Goal: Task Accomplishment & Management: Manage account settings

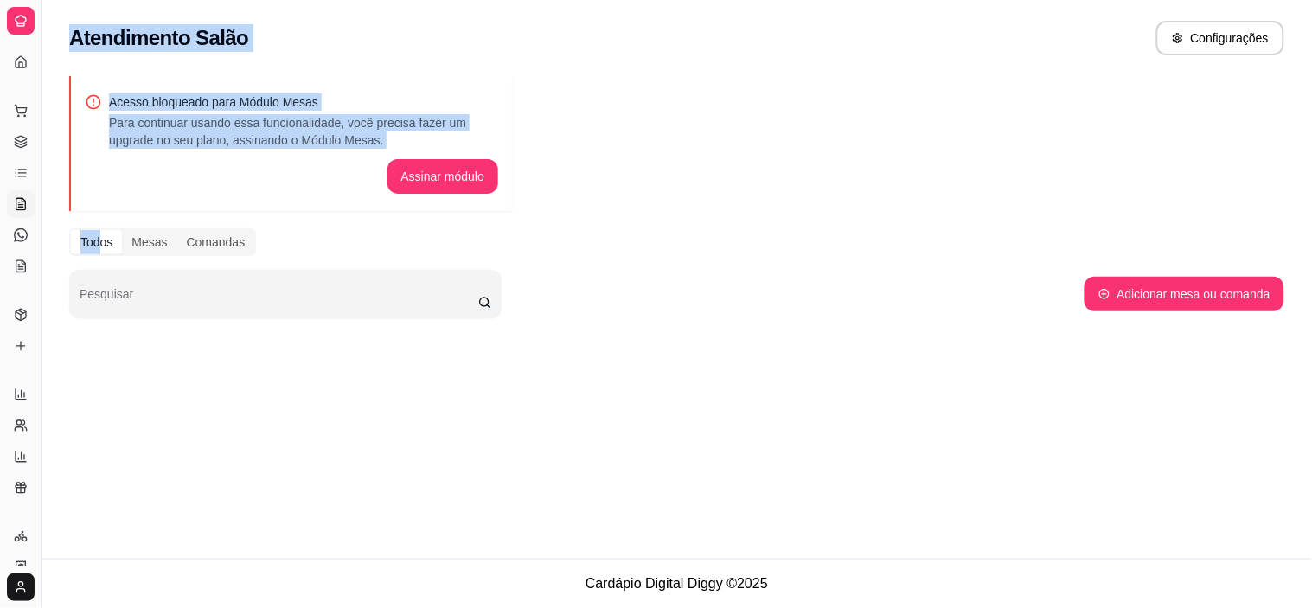
drag, startPoint x: 2, startPoint y: 252, endPoint x: 98, endPoint y: 252, distance: 96.0
click at [98, 252] on div "Diggy Sistema de Gestão M MC CROCO FELI ... Loja fechada Plano Customizado até …" at bounding box center [656, 304] width 1312 height 608
click at [38, 288] on button "Toggle Sidebar" at bounding box center [41, 304] width 14 height 608
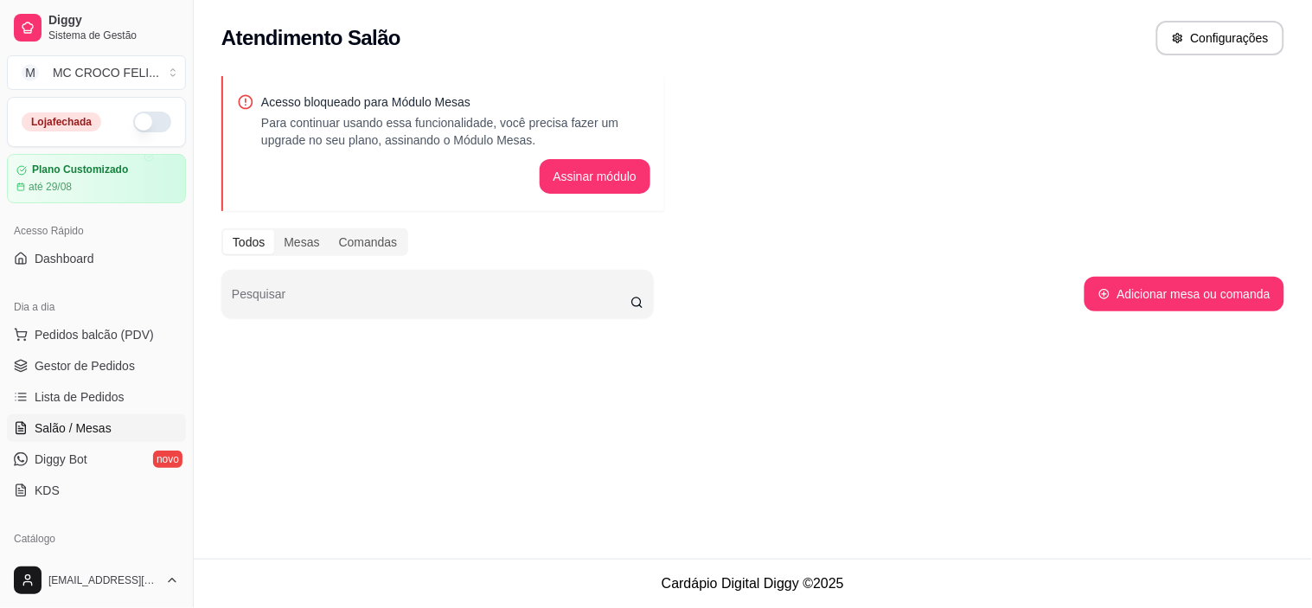
click at [161, 228] on div "Acesso Rápido" at bounding box center [96, 231] width 179 height 28
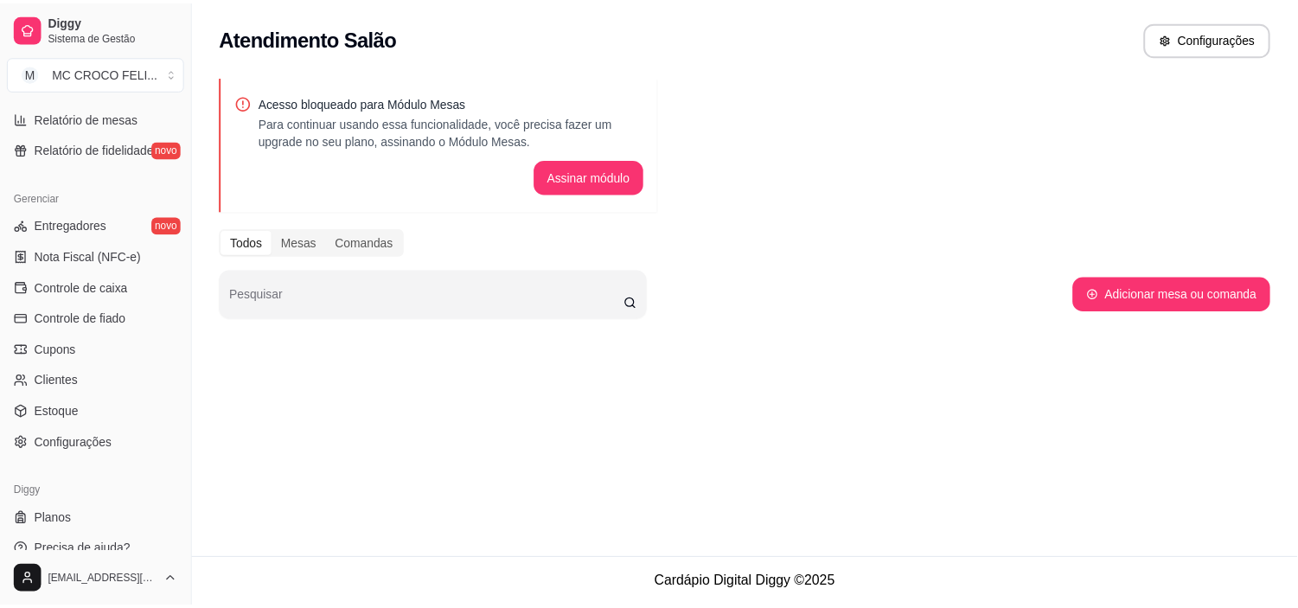
scroll to position [636, 0]
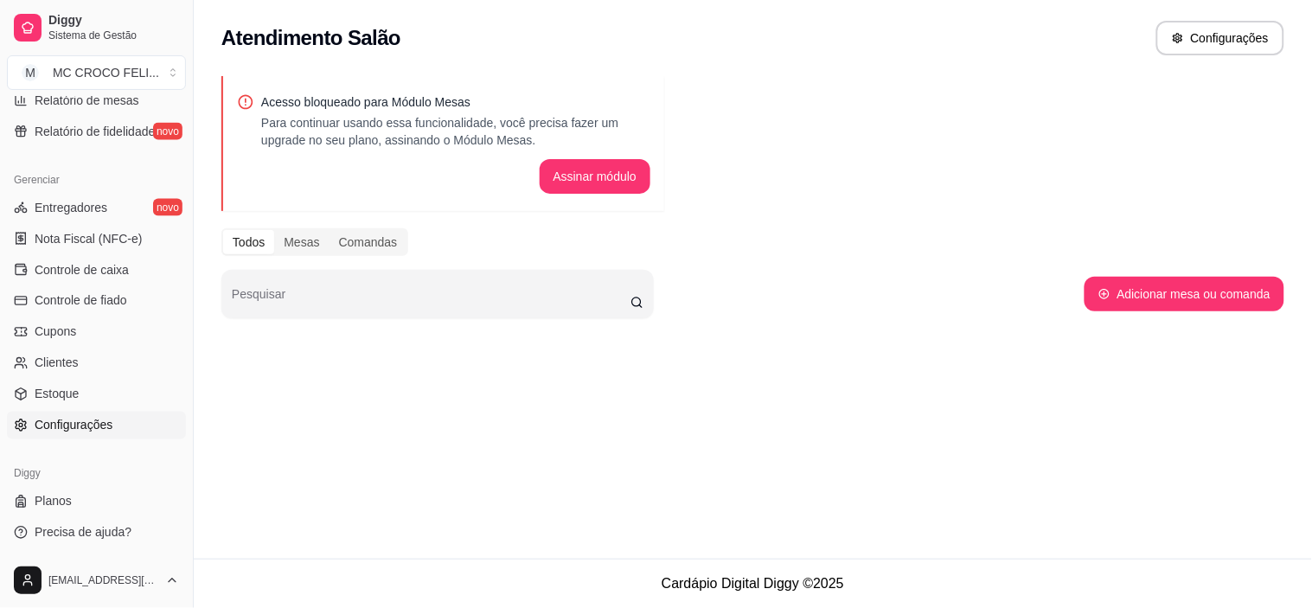
click at [86, 437] on link "Configurações" at bounding box center [96, 426] width 179 height 28
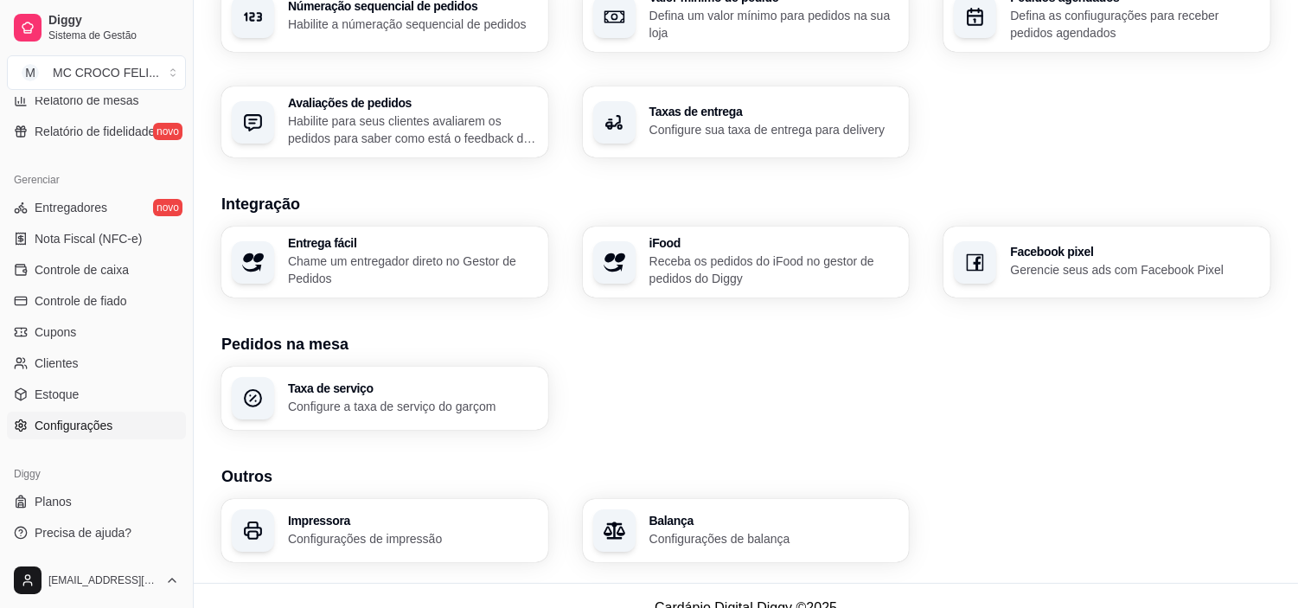
scroll to position [603, 0]
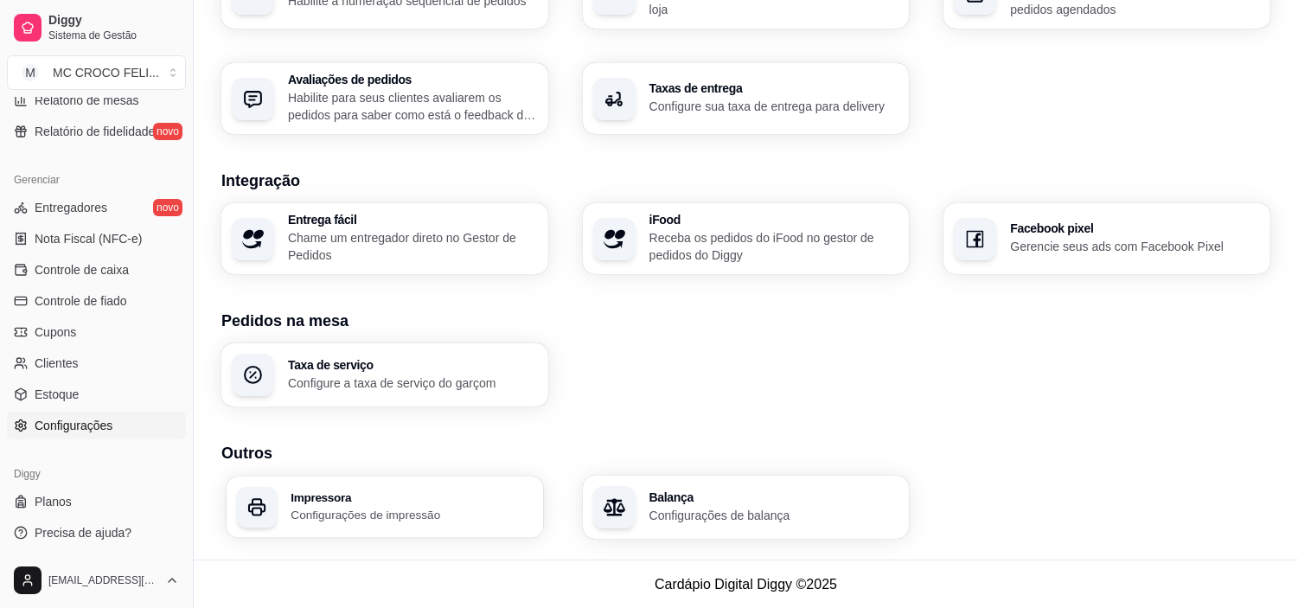
click at [405, 521] on p "Configurações de impressão" at bounding box center [412, 515] width 242 height 16
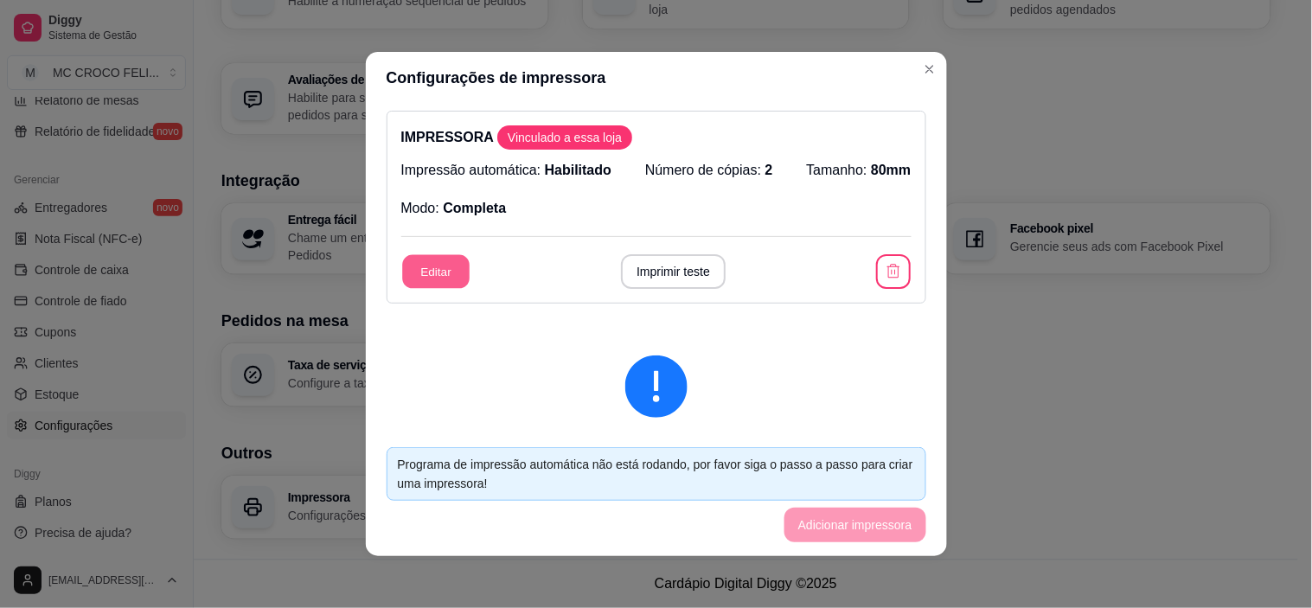
click at [413, 269] on button "Editar" at bounding box center [435, 272] width 67 height 34
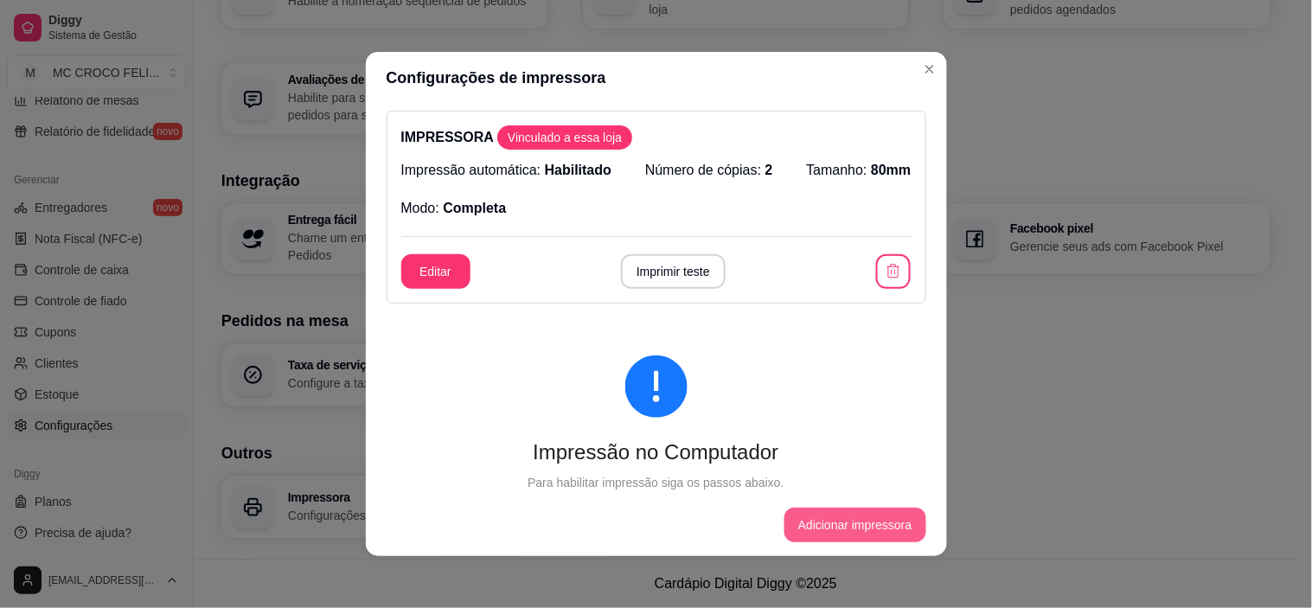
click at [818, 532] on button "Adicionar impressora" at bounding box center [855, 525] width 142 height 35
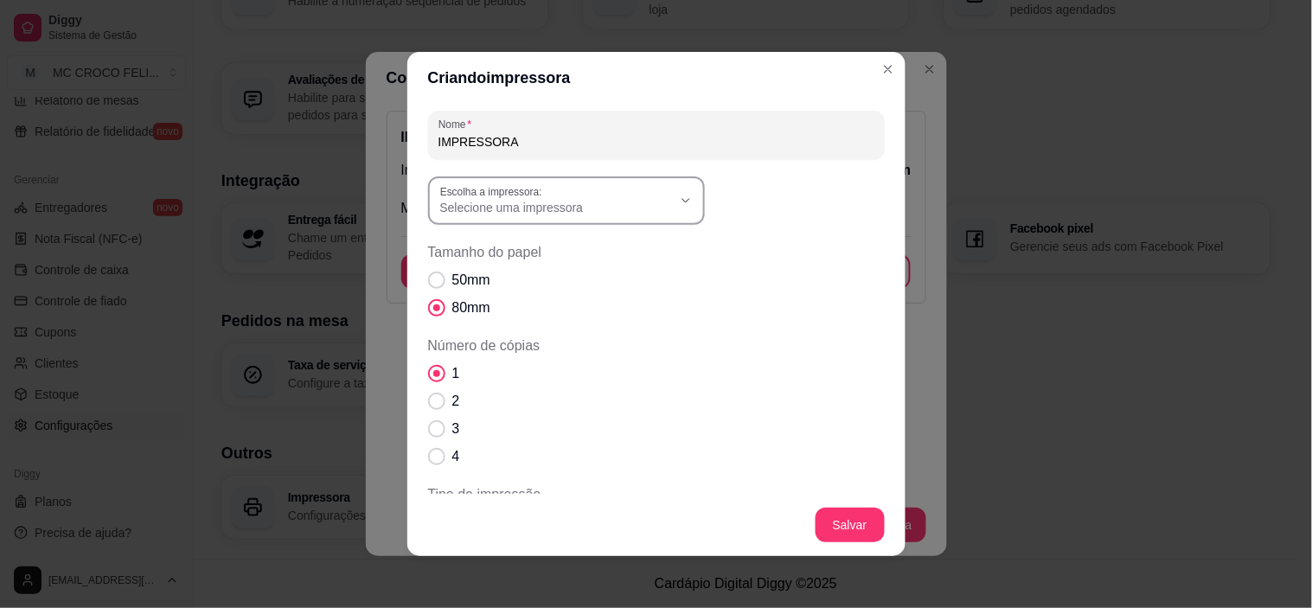
click at [617, 185] on div "Selecione uma impressora" at bounding box center [556, 200] width 232 height 31
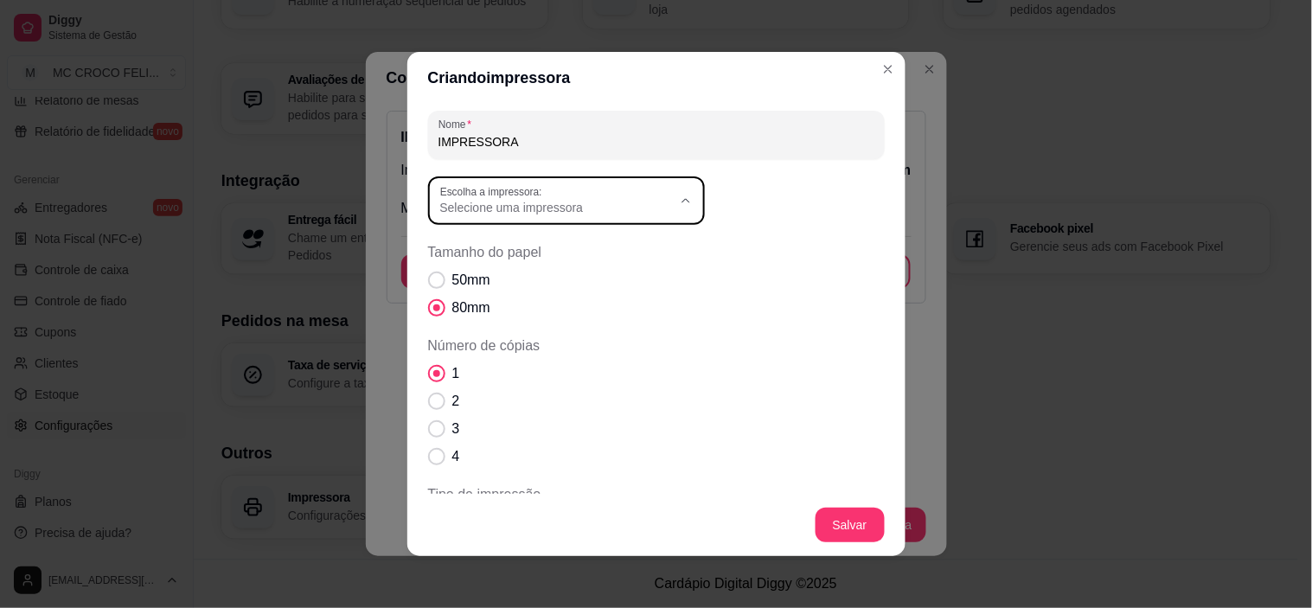
click at [566, 296] on li "MP-4200 TH" at bounding box center [559, 305] width 252 height 27
type input "MP-4200 TH"
select select "MP-4200 TH"
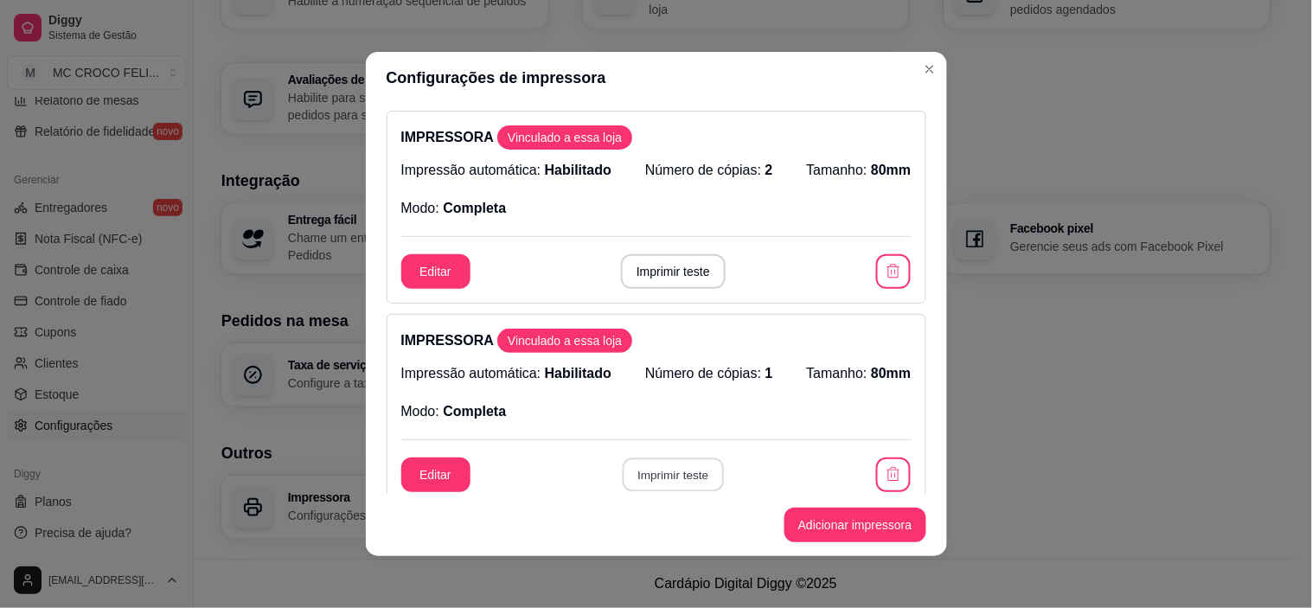
click at [655, 490] on button "Imprimir teste" at bounding box center [673, 475] width 101 height 34
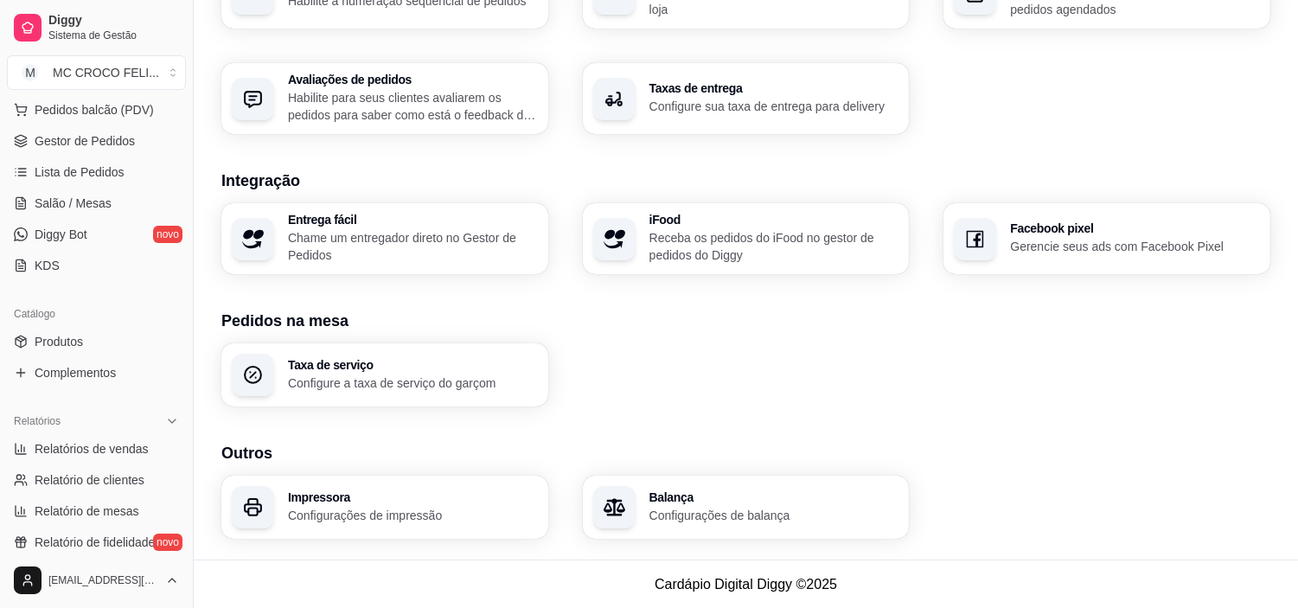
scroll to position [3, 0]
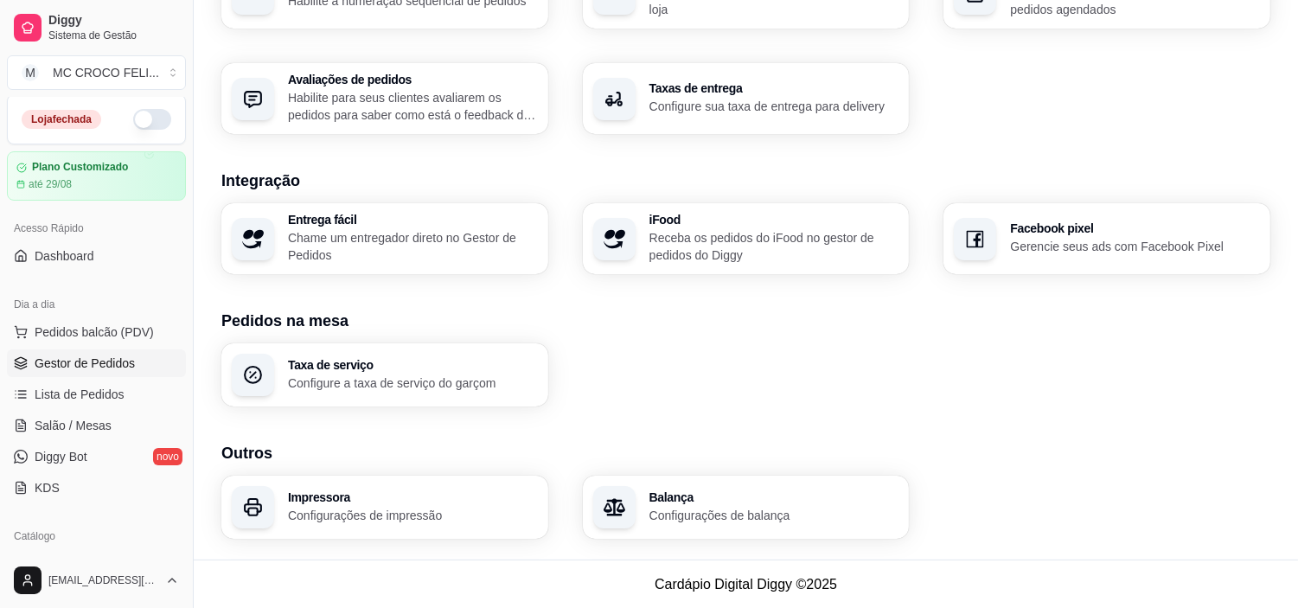
click at [54, 363] on span "Gestor de Pedidos" at bounding box center [85, 363] width 100 height 17
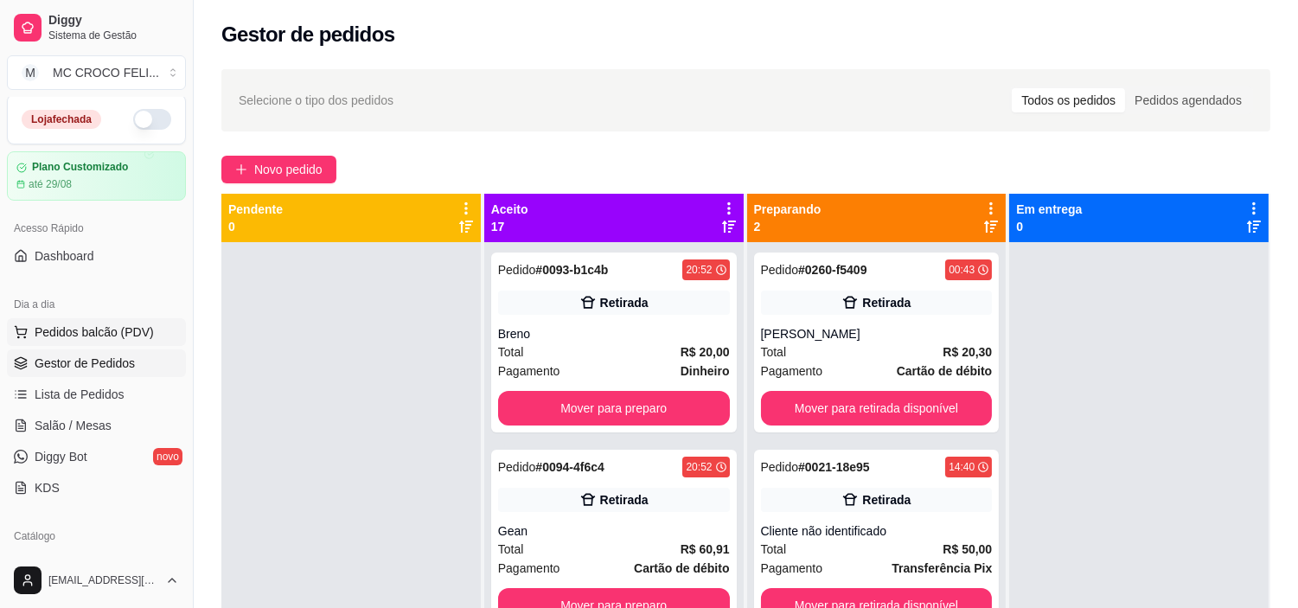
click at [92, 335] on span "Pedidos balcão (PDV)" at bounding box center [94, 331] width 119 height 17
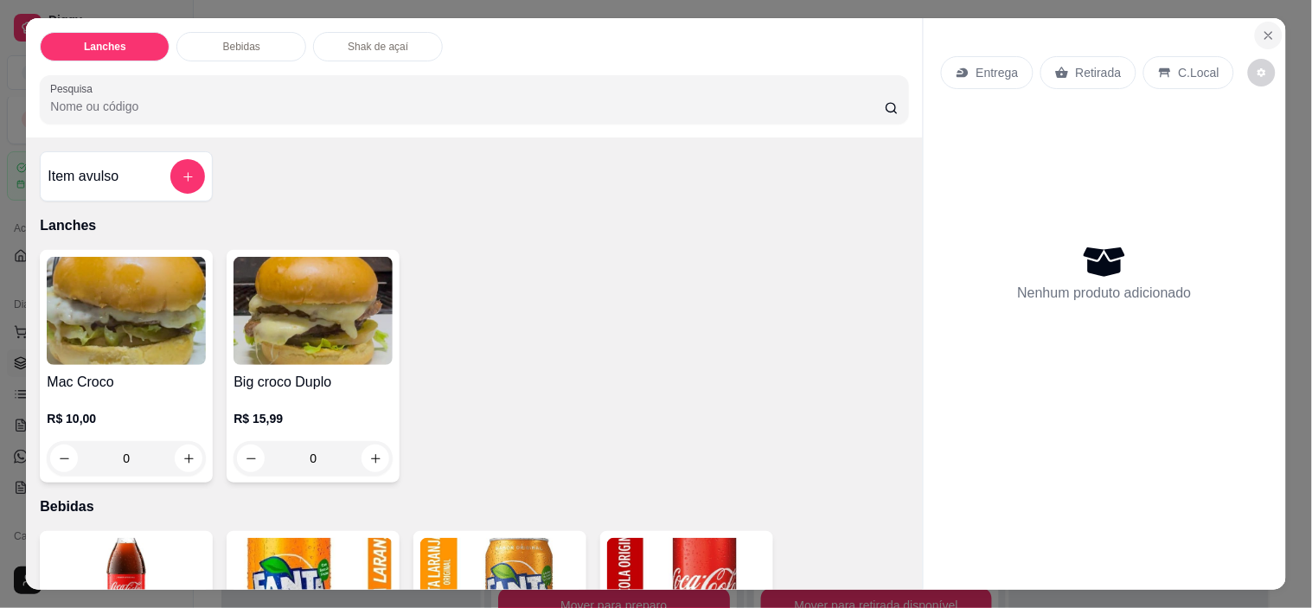
click at [1264, 38] on button "Close" at bounding box center [1269, 36] width 28 height 28
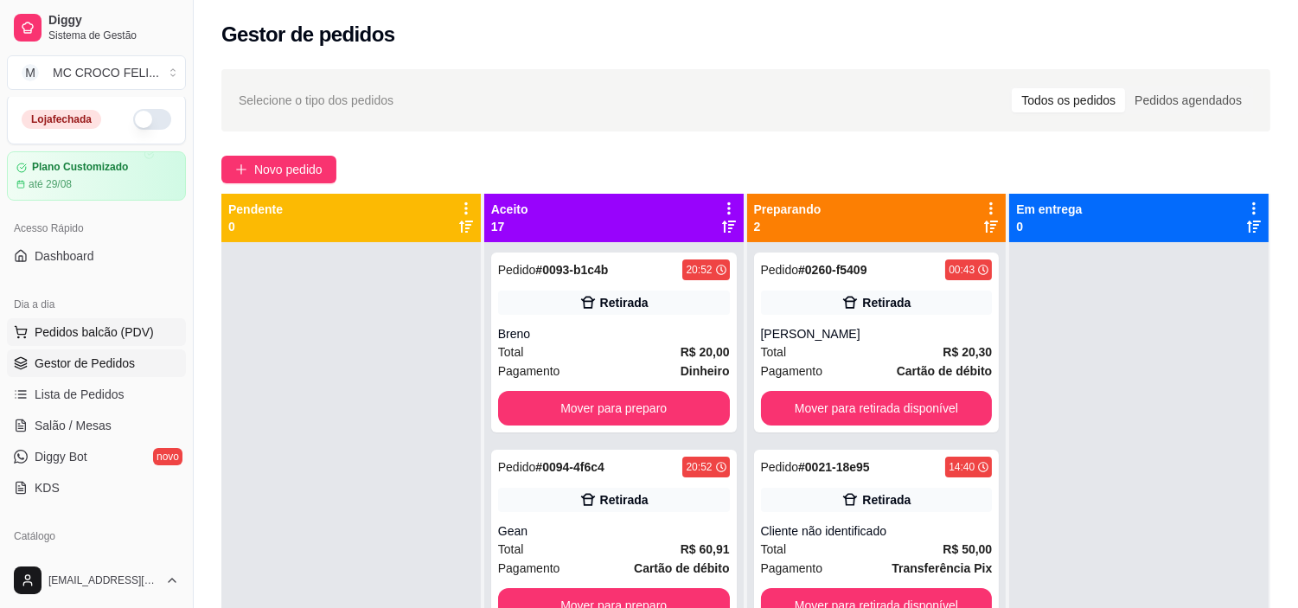
click at [118, 329] on span "Pedidos balcão (PDV)" at bounding box center [94, 331] width 119 height 17
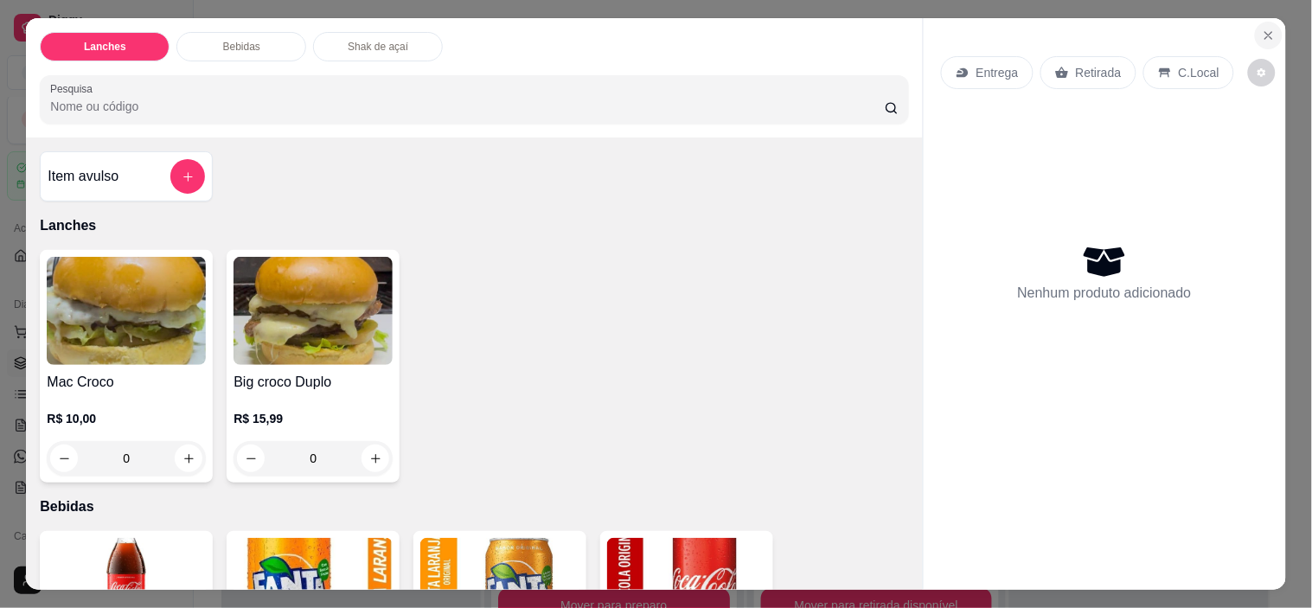
click at [1265, 32] on icon "Close" at bounding box center [1268, 35] width 7 height 7
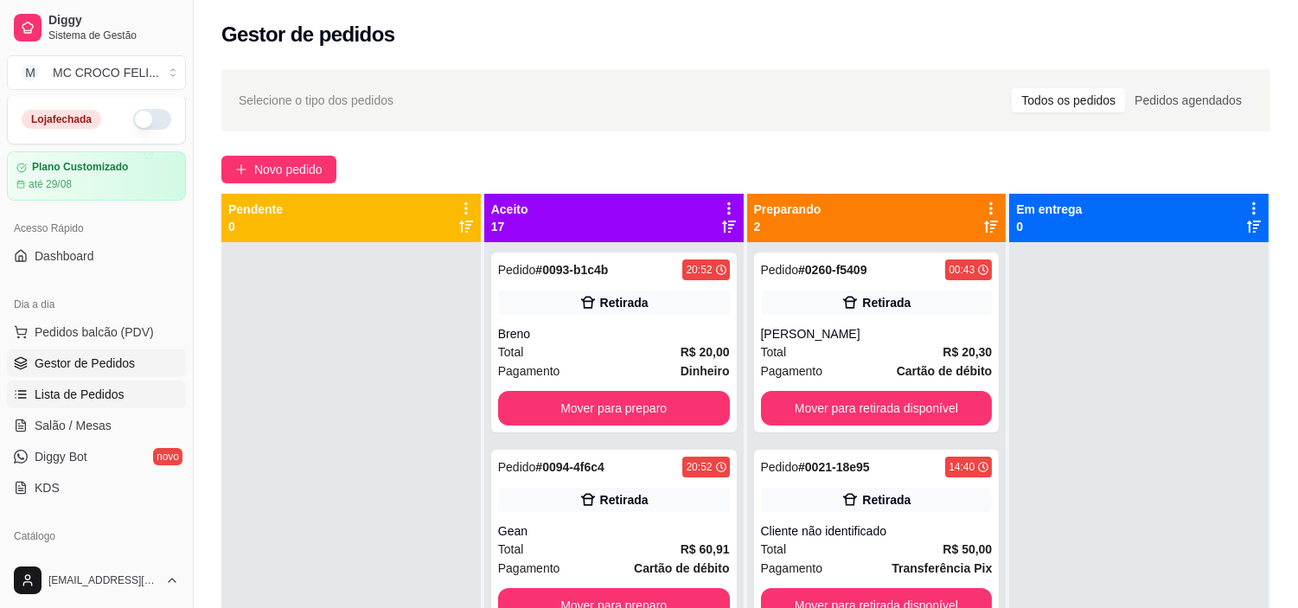
click at [84, 387] on span "Lista de Pedidos" at bounding box center [80, 394] width 90 height 17
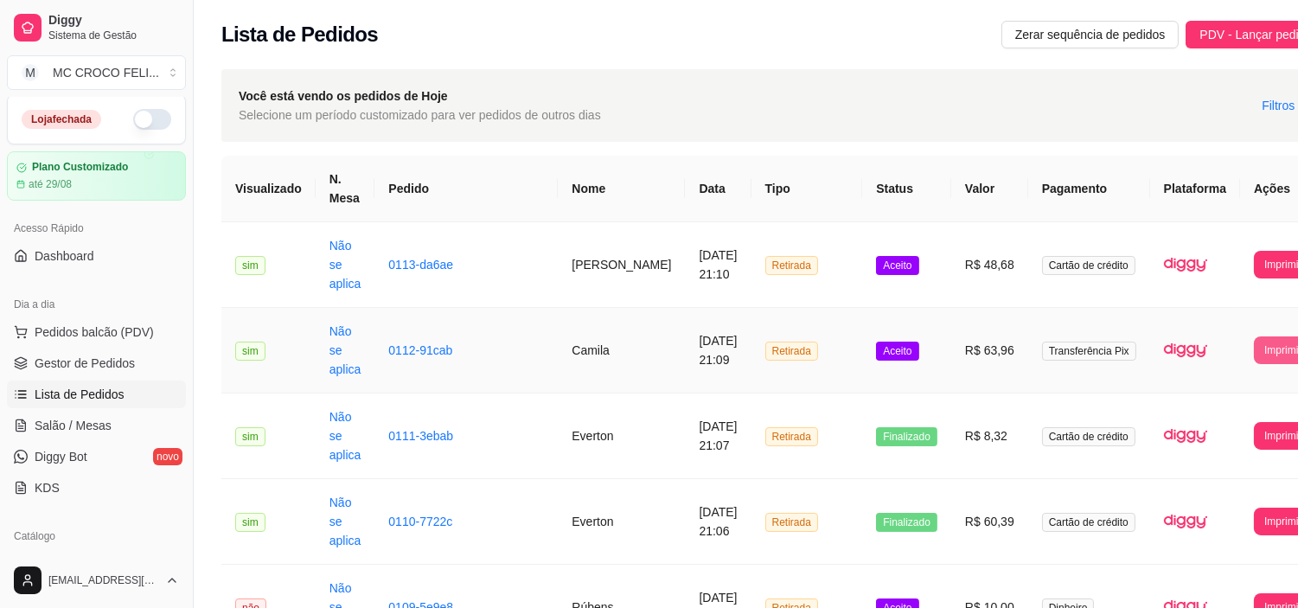
click at [1254, 336] on button "Imprimir" at bounding box center [1283, 350] width 58 height 28
click at [1173, 370] on button "IMPRESSORA" at bounding box center [1195, 371] width 125 height 28
click at [1254, 251] on button "Imprimir" at bounding box center [1283, 265] width 58 height 28
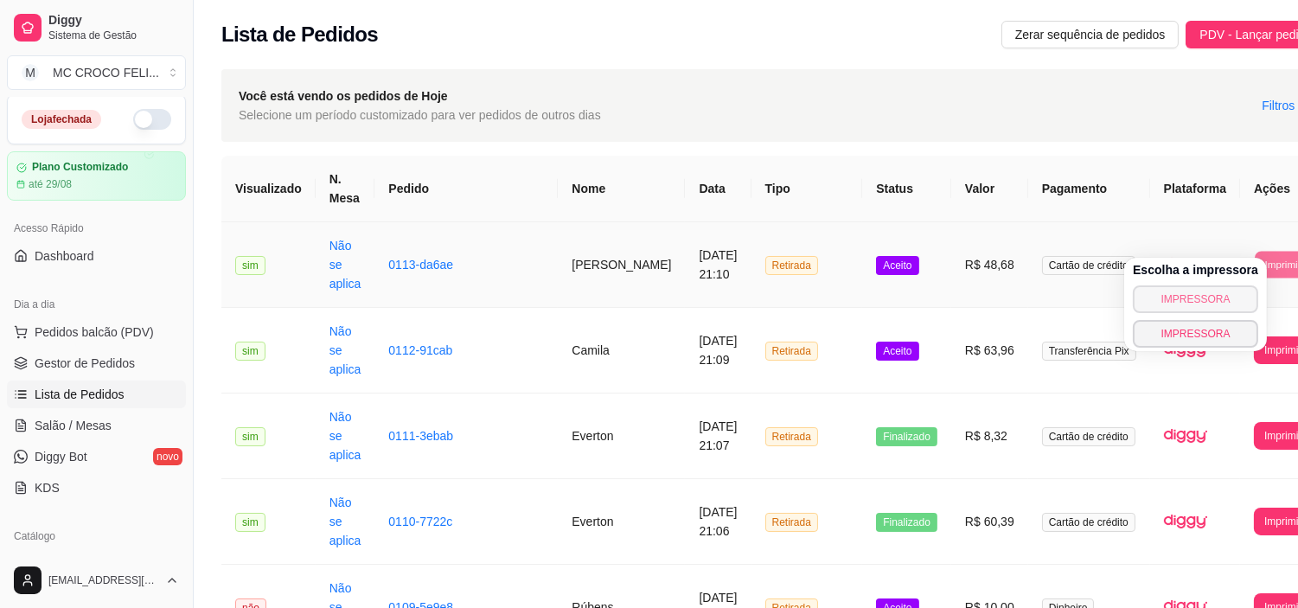
click at [1172, 291] on button "IMPRESSORA" at bounding box center [1195, 299] width 125 height 28
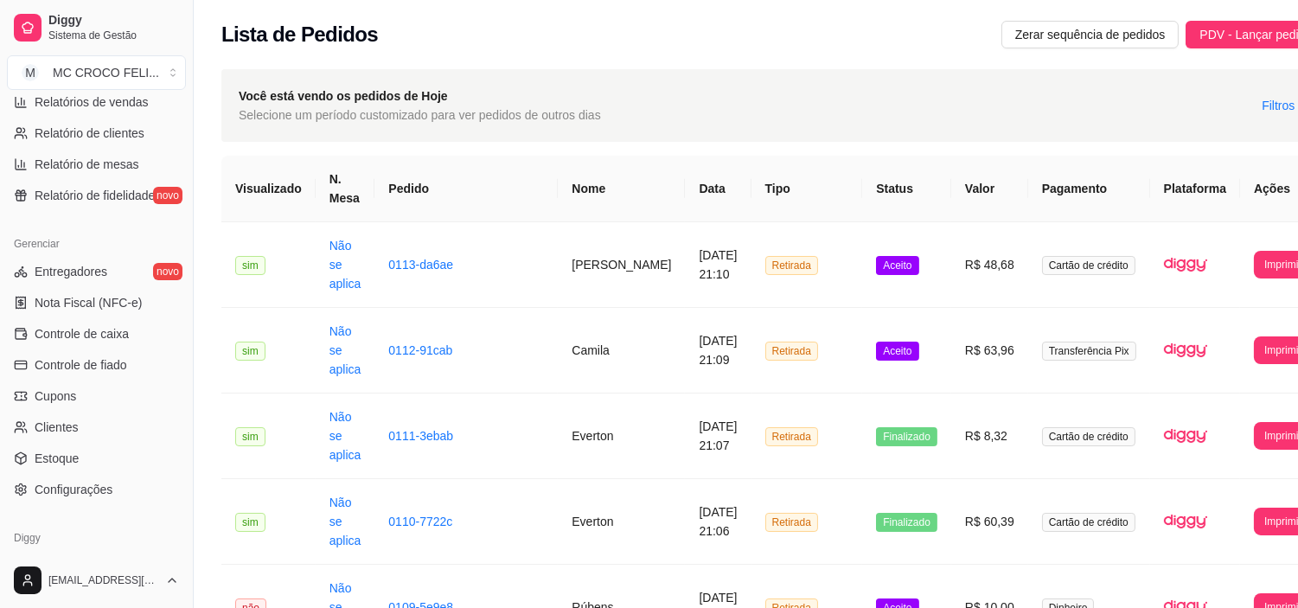
scroll to position [636, 0]
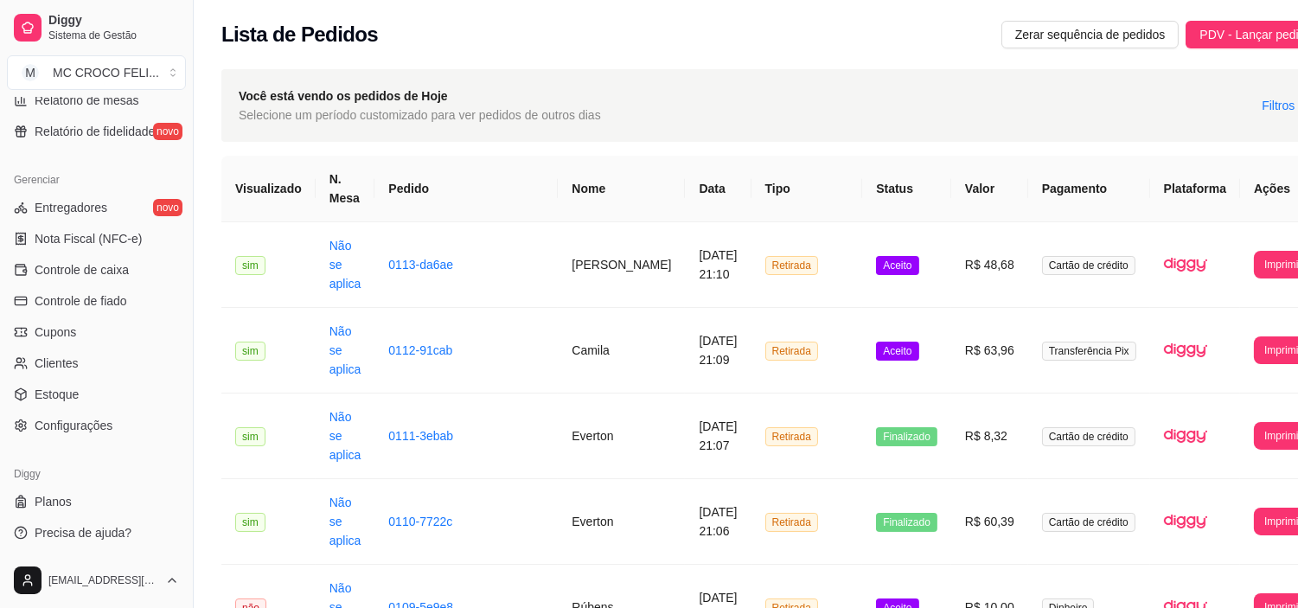
click at [99, 408] on ul "Entregadores novo Nota Fiscal (NFC-e) Controle de caixa Controle de fiado Cupon…" at bounding box center [96, 317] width 179 height 246
click at [97, 418] on span "Configurações" at bounding box center [74, 425] width 78 height 17
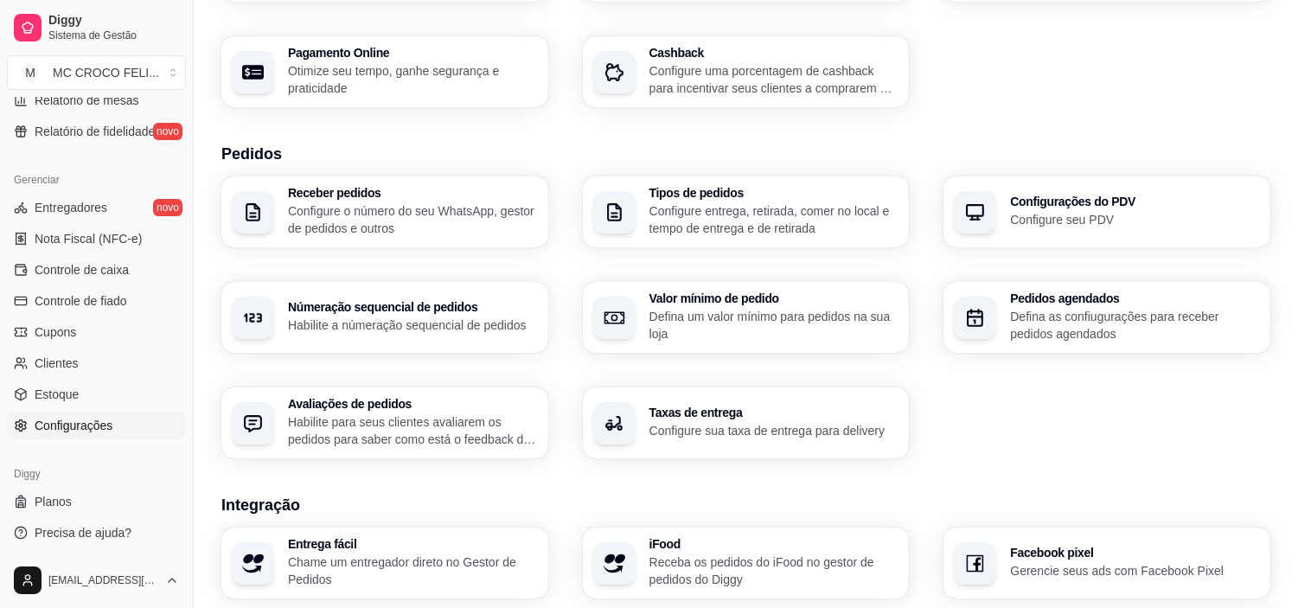
scroll to position [556, 0]
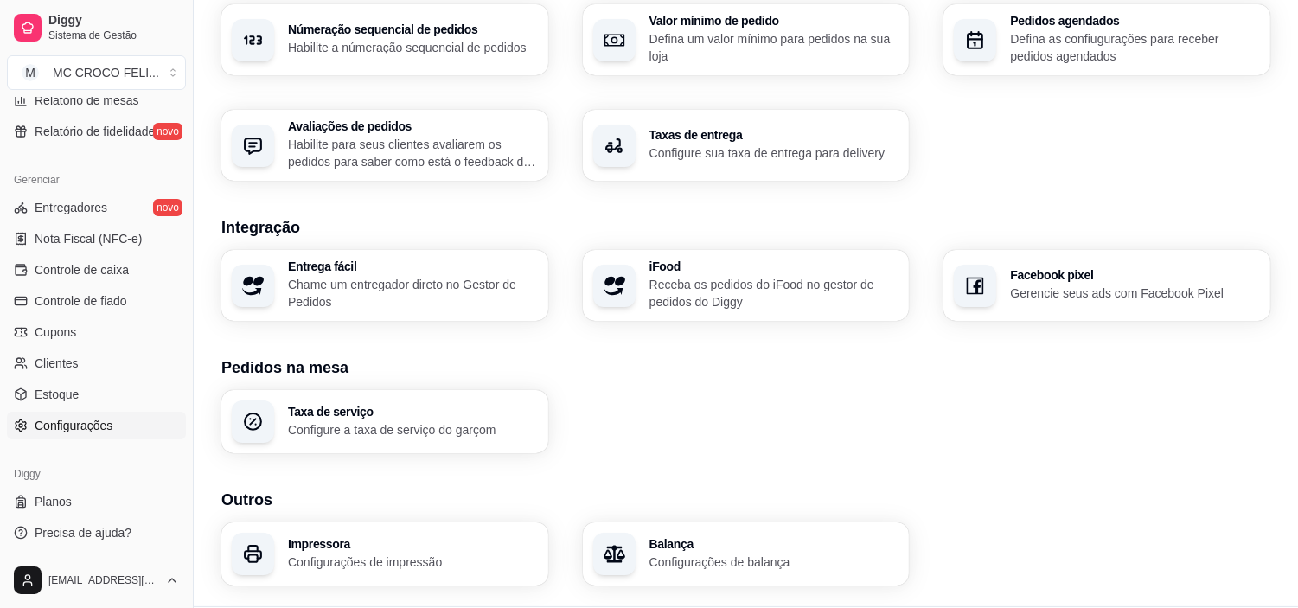
click at [396, 559] on p "Configurações de impressão" at bounding box center [413, 561] width 250 height 17
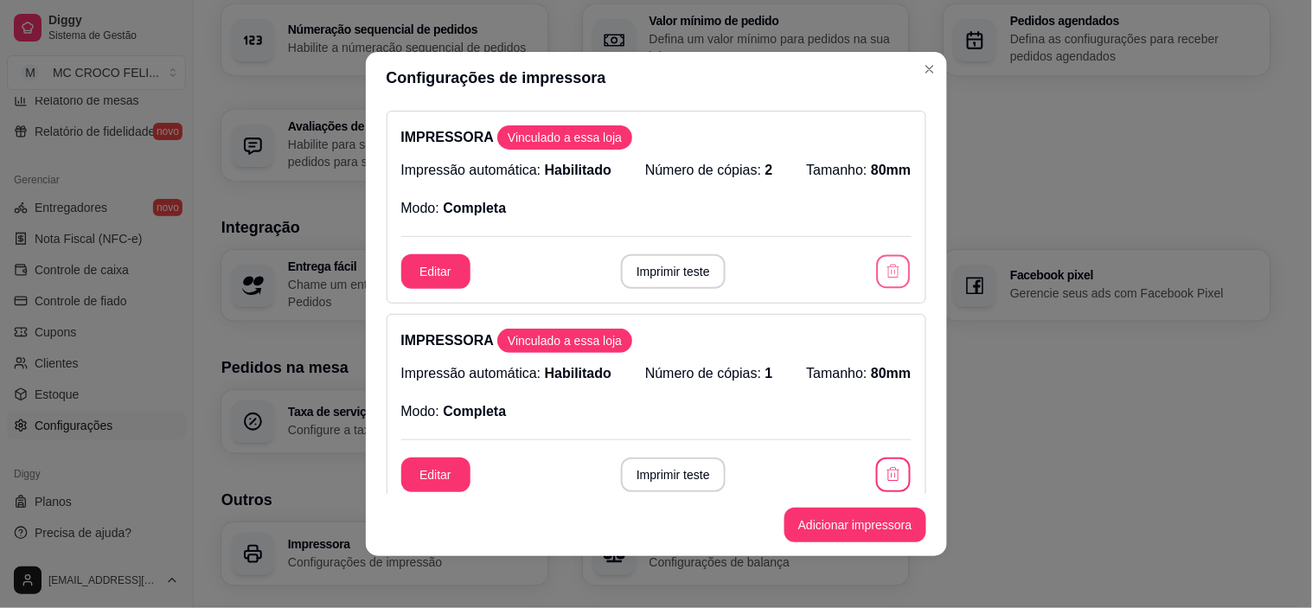
click at [877, 258] on button "button" at bounding box center [894, 272] width 34 height 34
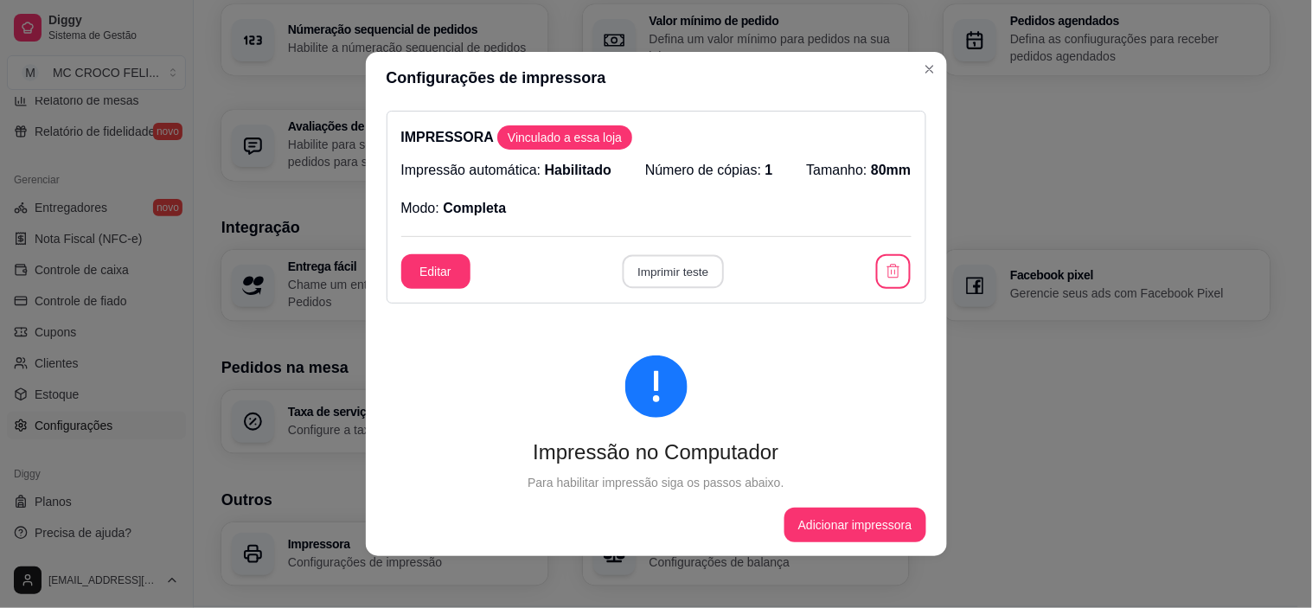
click at [679, 275] on button "Imprimir teste" at bounding box center [673, 272] width 101 height 34
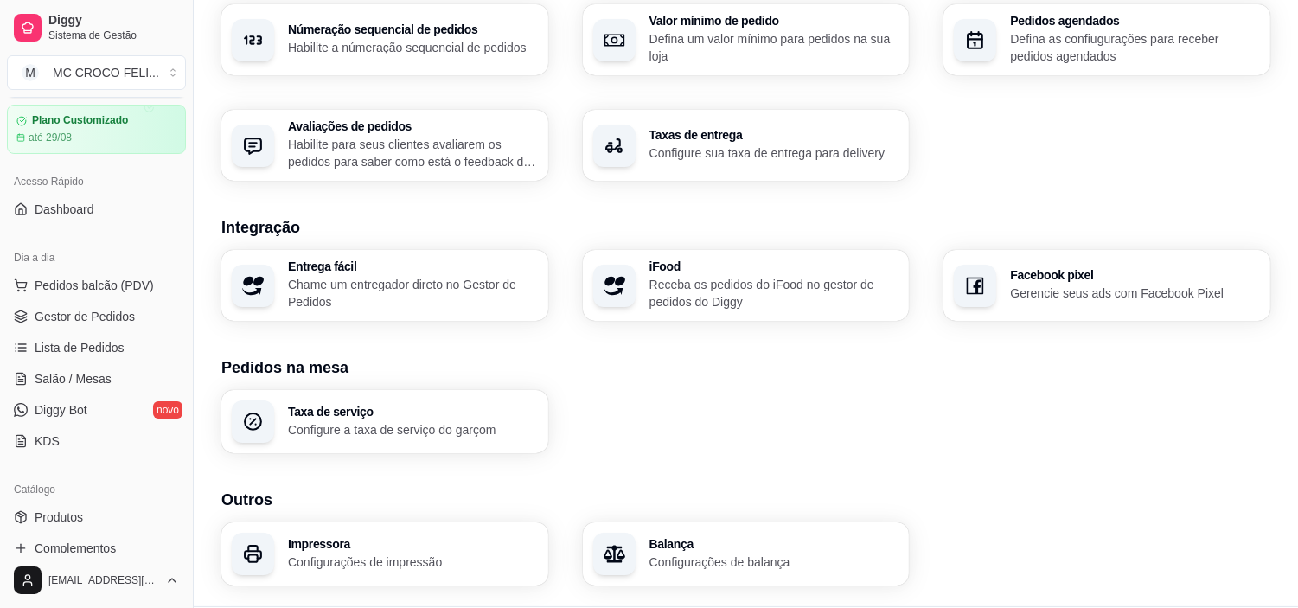
scroll to position [0, 0]
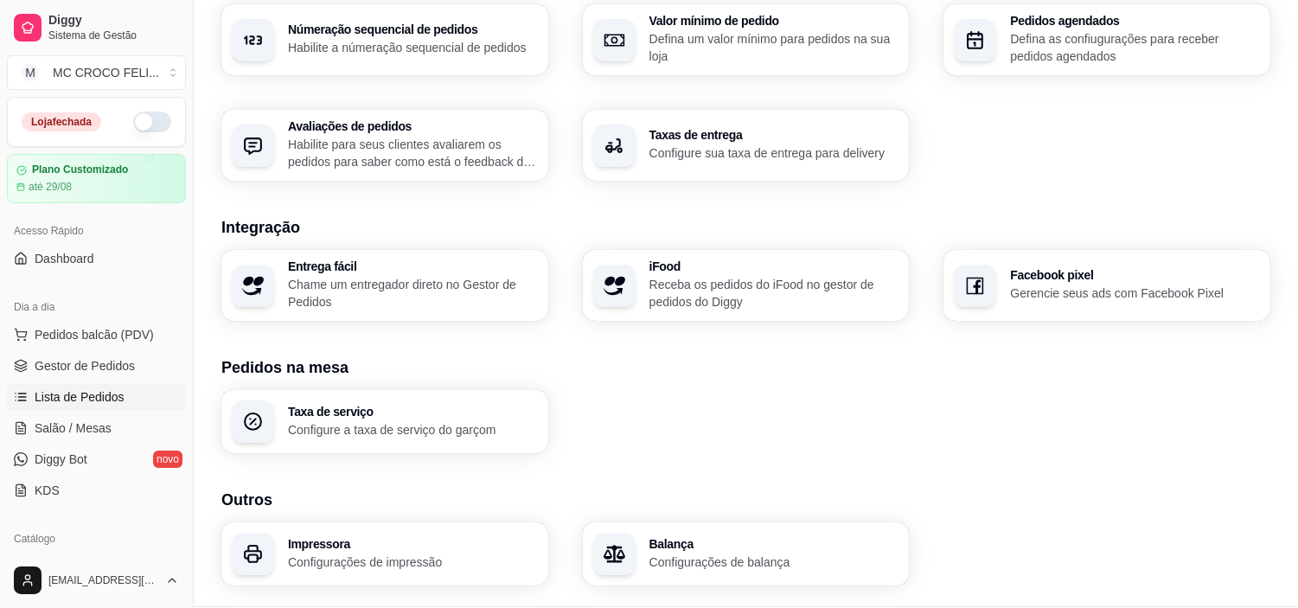
click at [108, 400] on span "Lista de Pedidos" at bounding box center [80, 396] width 90 height 17
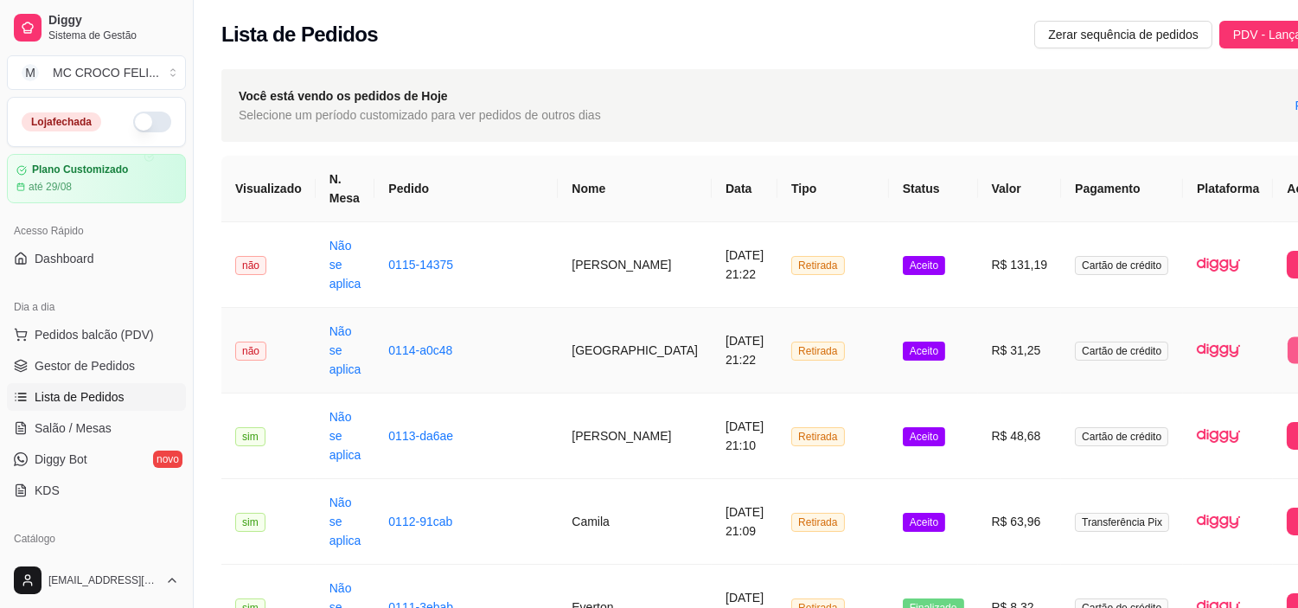
click at [1287, 336] on button "Imprimir" at bounding box center [1315, 349] width 56 height 27
click at [1182, 367] on button "IMPRESSORA" at bounding box center [1194, 370] width 121 height 27
click at [1287, 251] on button "Imprimir" at bounding box center [1315, 264] width 56 height 27
click at [1183, 299] on button "IMPRESSORA" at bounding box center [1195, 299] width 125 height 28
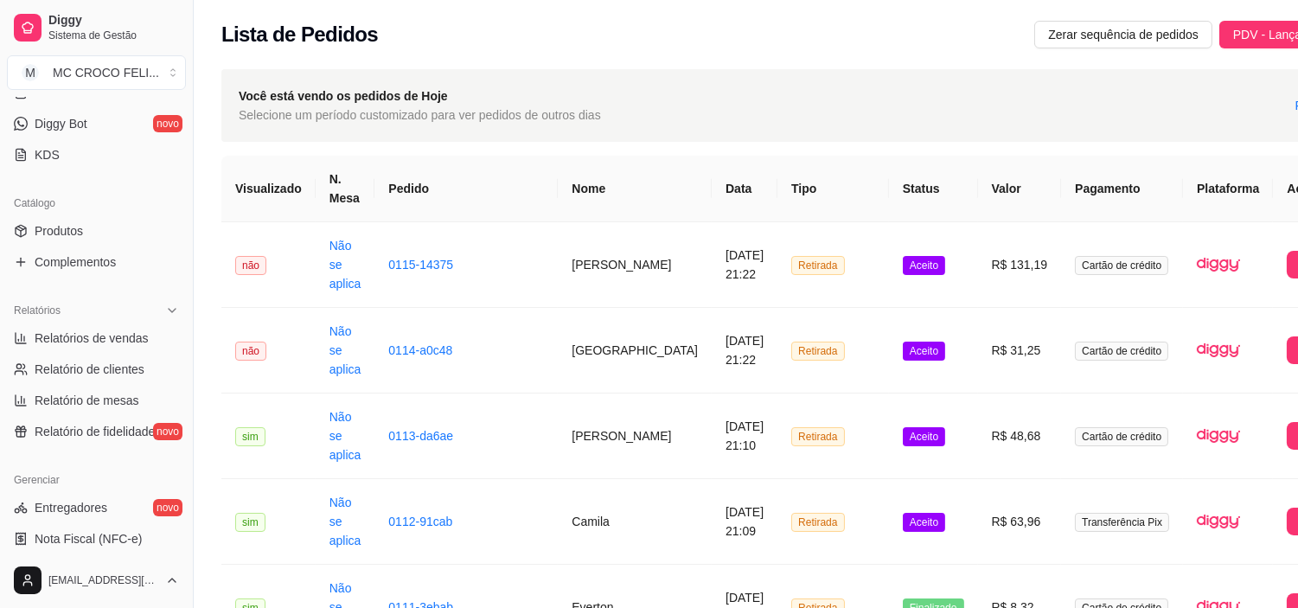
scroll to position [606, 0]
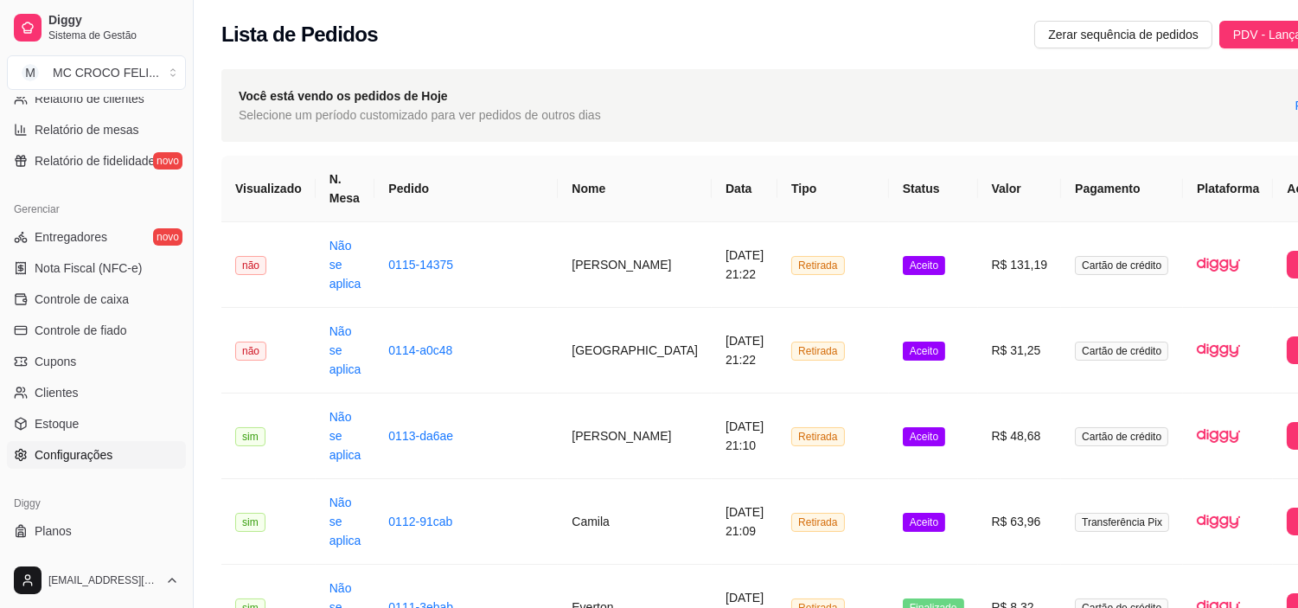
click at [73, 459] on span "Configurações" at bounding box center [74, 454] width 78 height 17
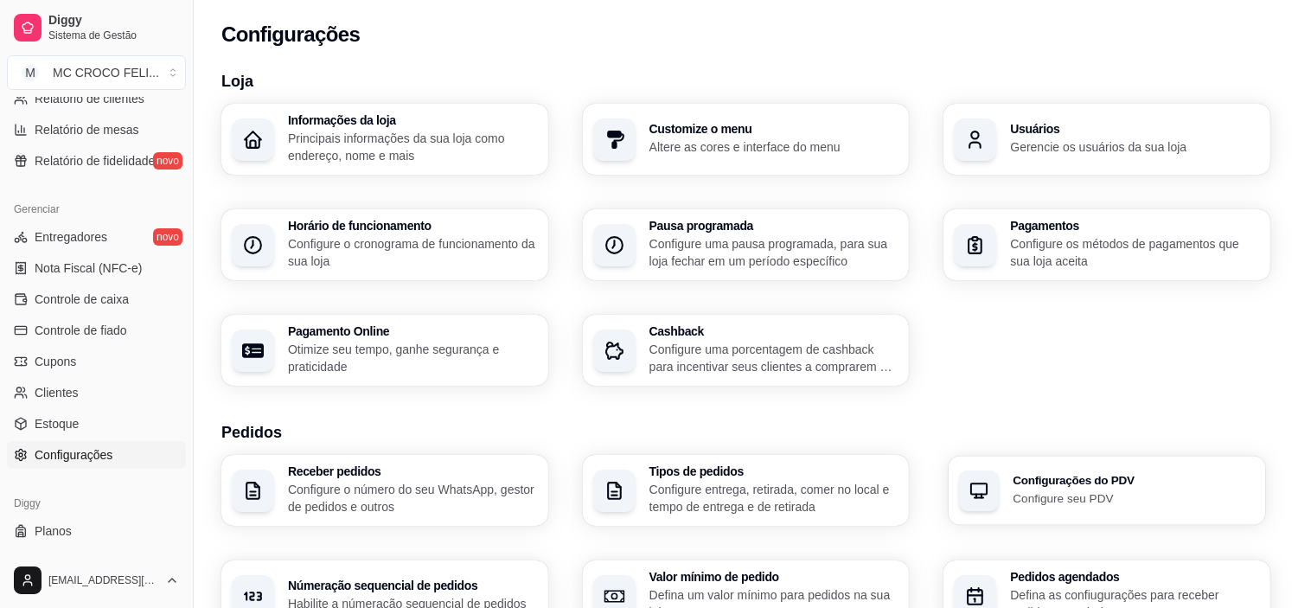
click at [1066, 487] on div "Configurações do PDV Configure seu PDV" at bounding box center [1134, 491] width 242 height 32
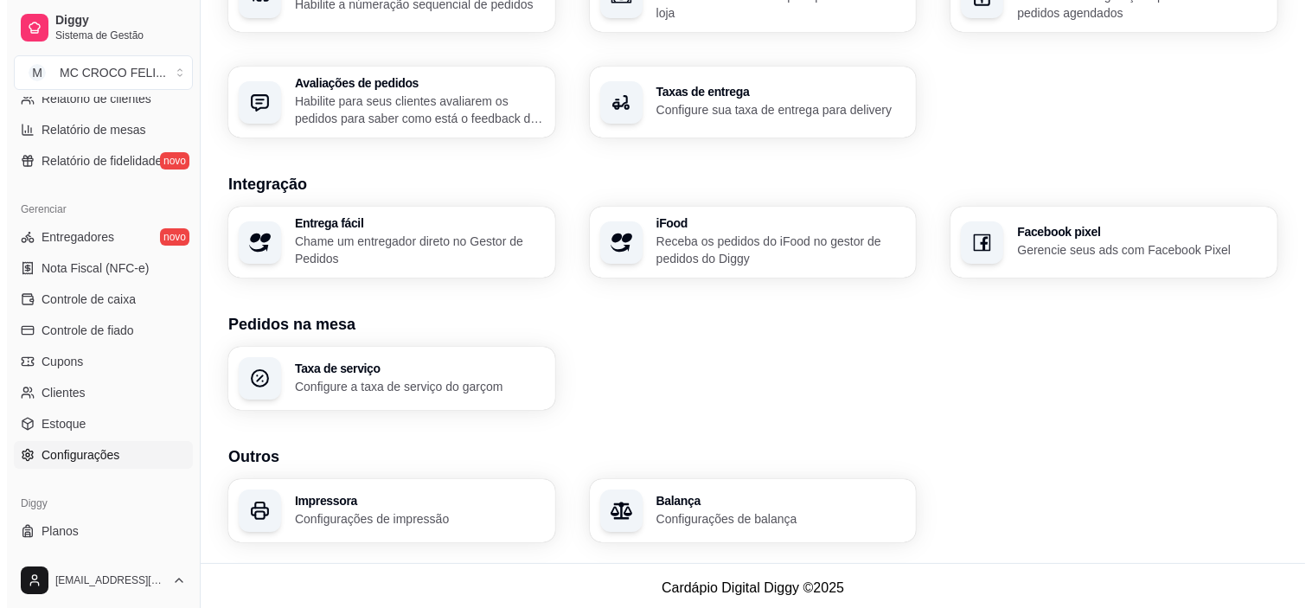
scroll to position [603, 0]
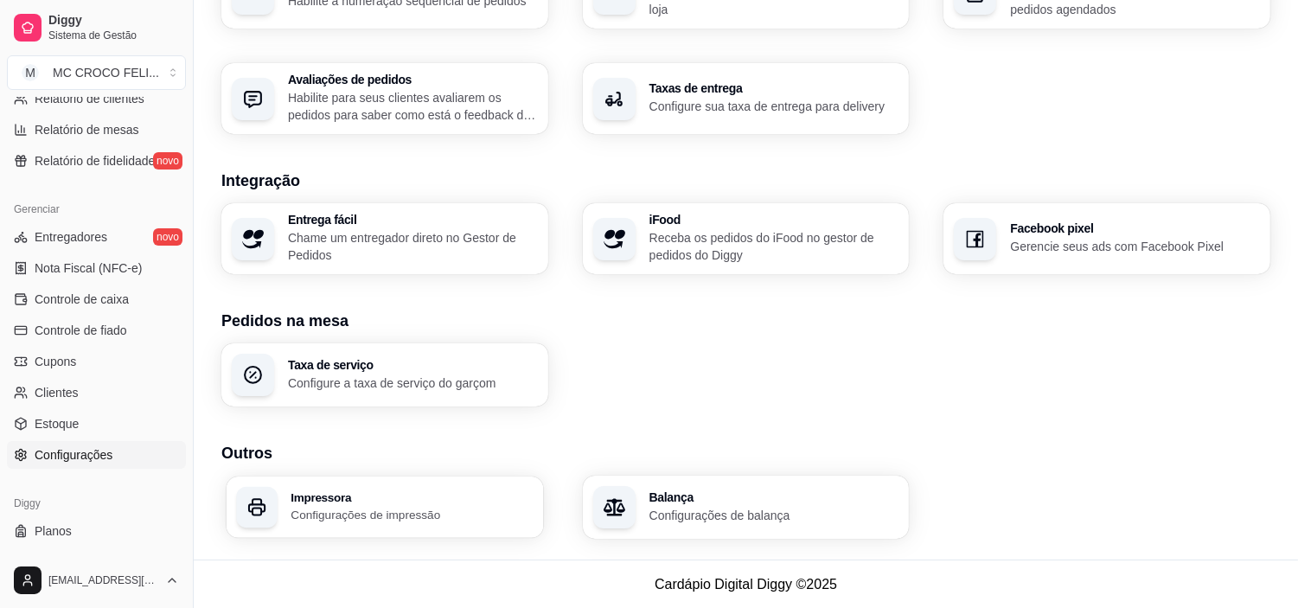
click at [338, 482] on div "Impressora Configurações de impressão" at bounding box center [385, 506] width 316 height 61
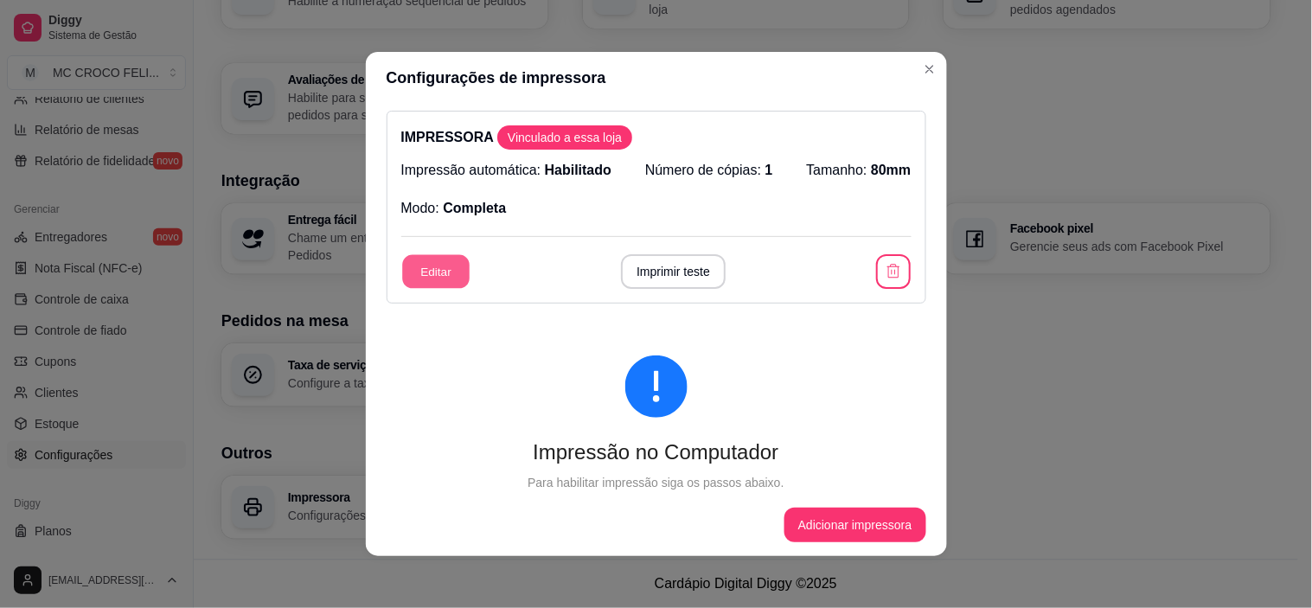
click at [422, 266] on button "Editar" at bounding box center [435, 272] width 67 height 34
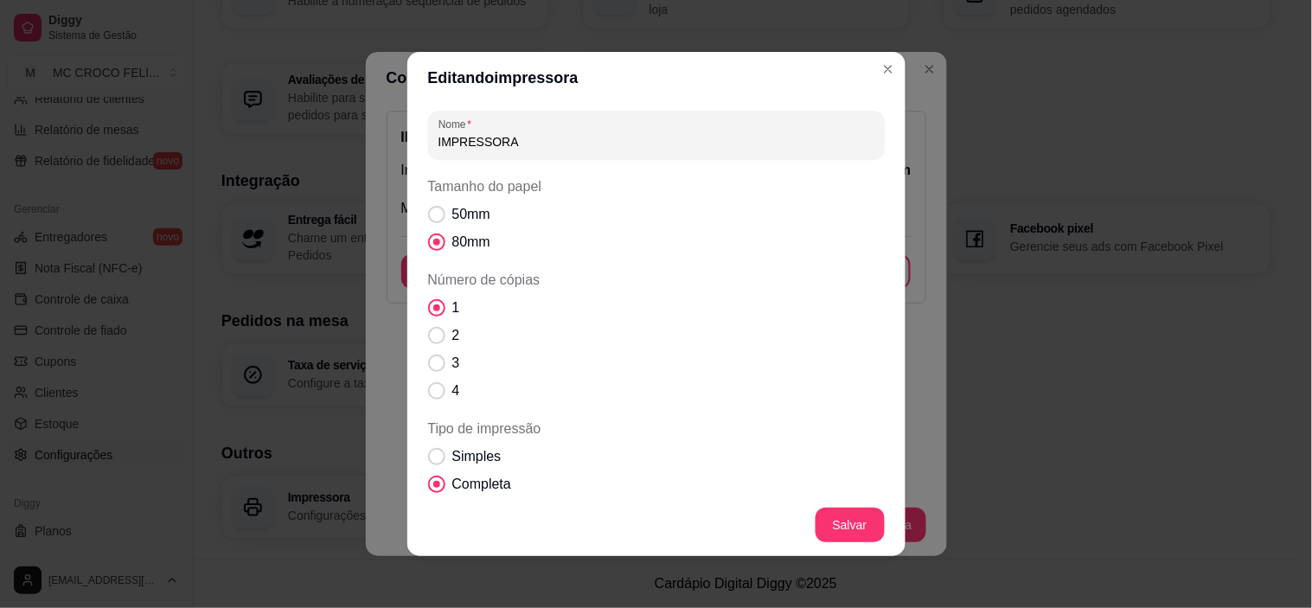
click at [598, 150] on input "IMPRESSORA" at bounding box center [656, 141] width 436 height 17
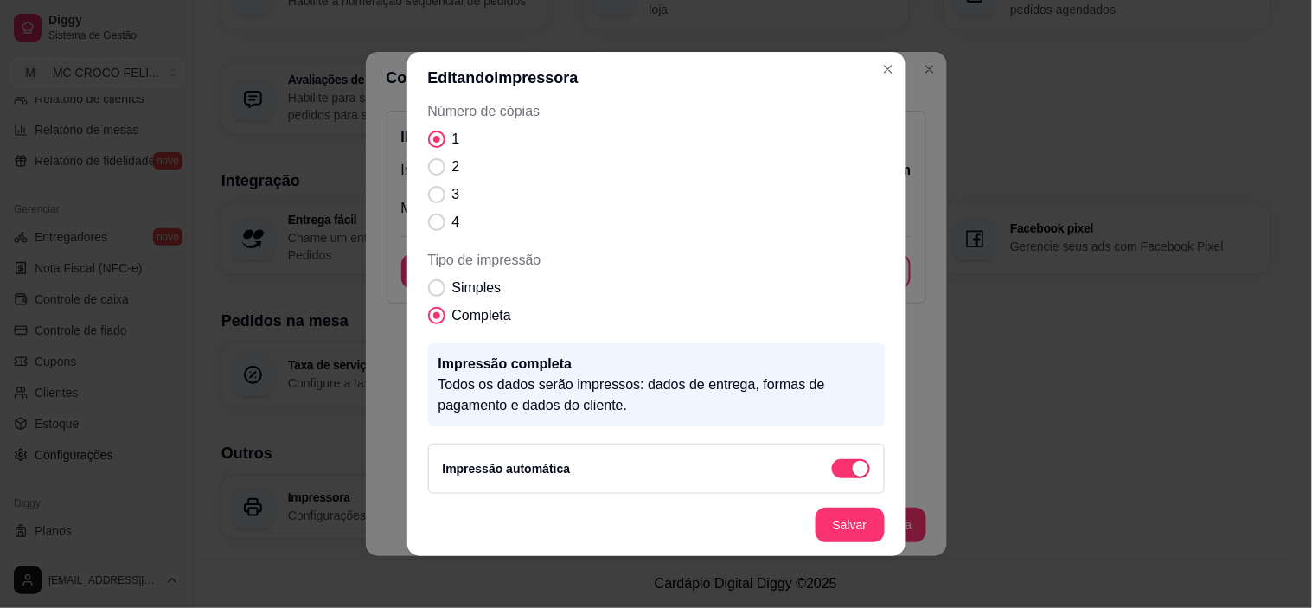
scroll to position [176, 0]
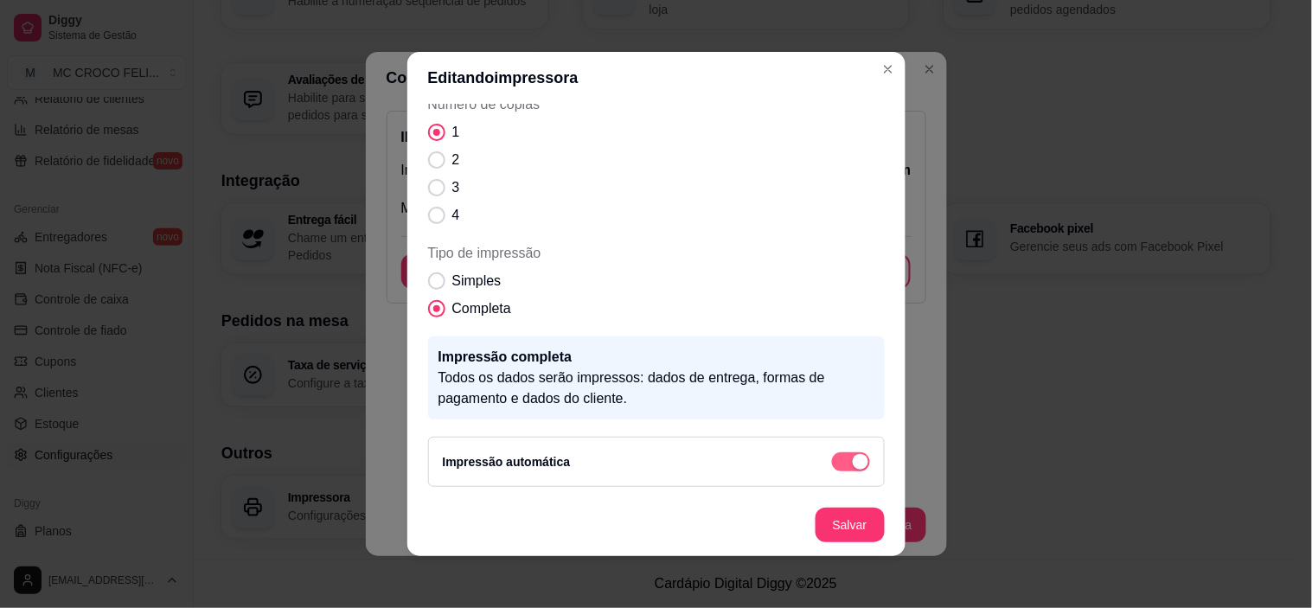
click at [853, 461] on div "button" at bounding box center [861, 462] width 16 height 16
click at [834, 460] on div "button" at bounding box center [842, 462] width 16 height 16
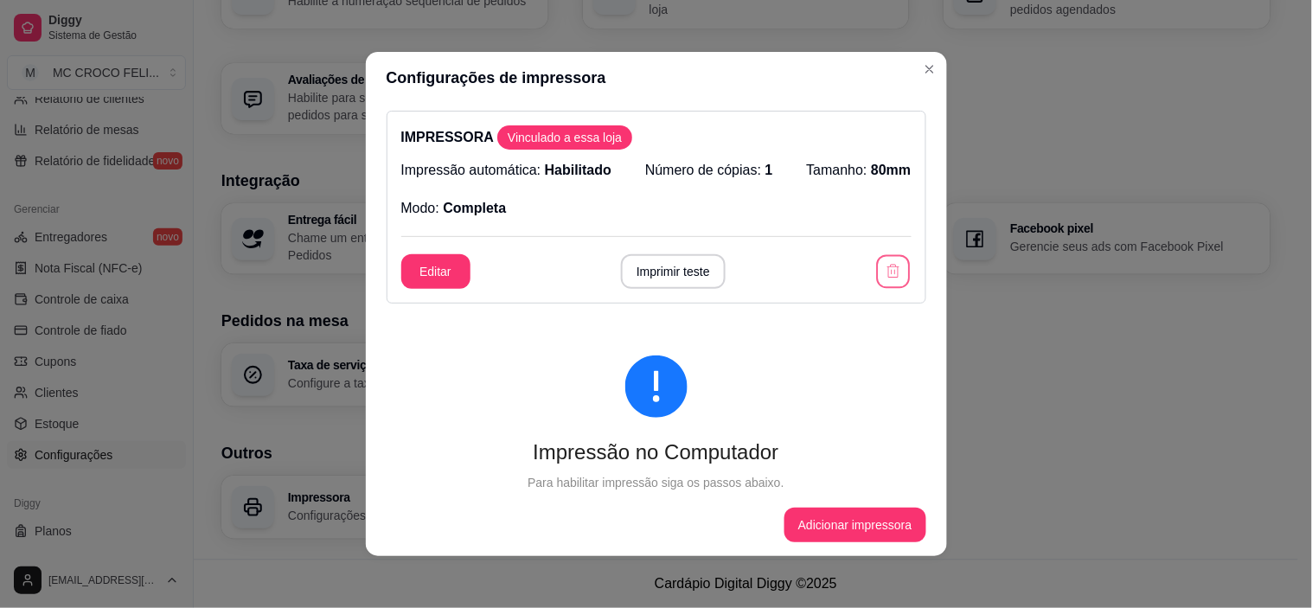
click at [885, 257] on button "button" at bounding box center [894, 272] width 34 height 34
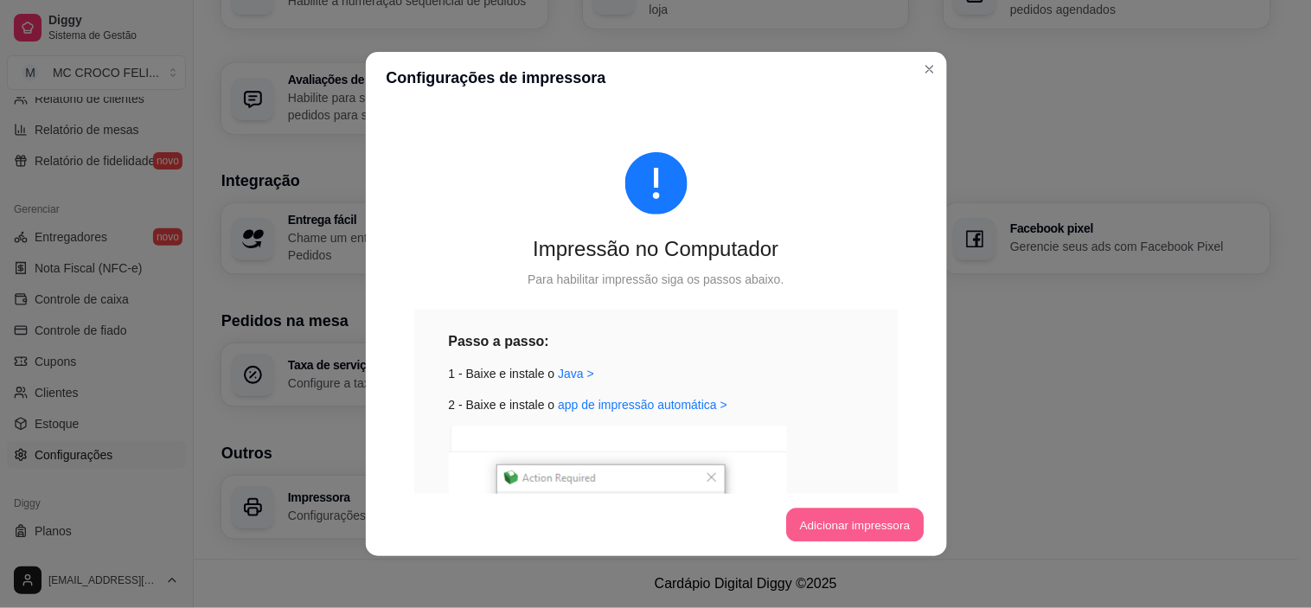
click at [825, 521] on button "Adicionar impressora" at bounding box center [854, 525] width 137 height 34
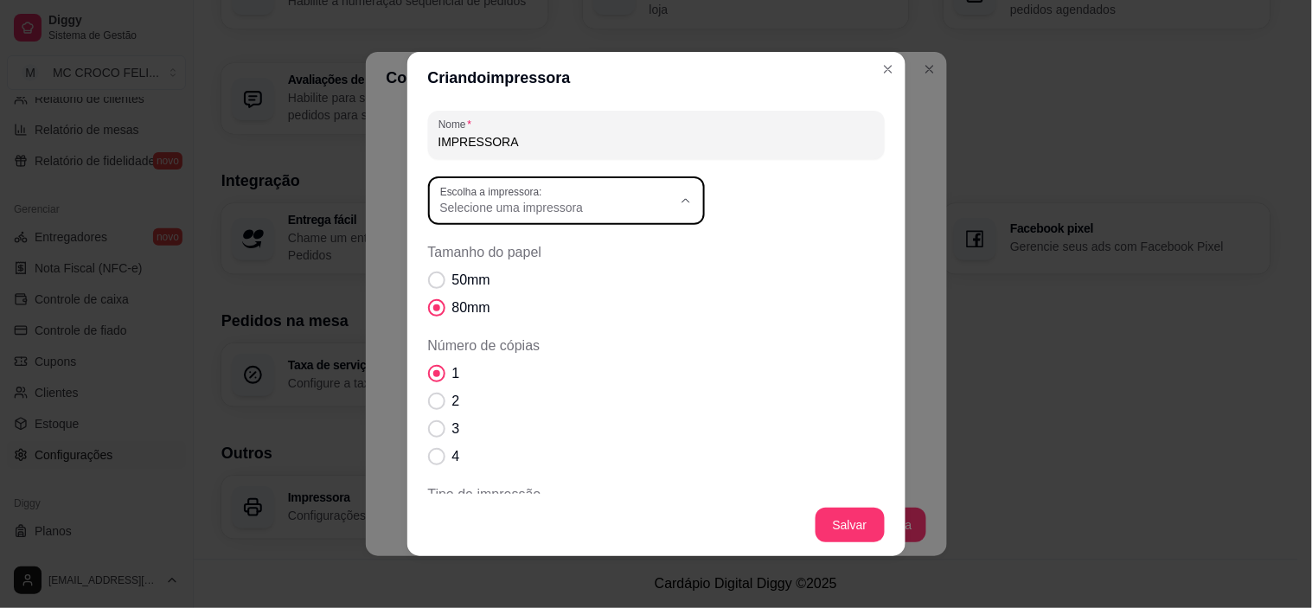
click at [558, 196] on div "Selecione uma impressora" at bounding box center [556, 200] width 232 height 31
click at [532, 311] on span "MP-4200 TH" at bounding box center [550, 305] width 222 height 16
type input "MP-4200 TH"
select select "MP-4200 TH"
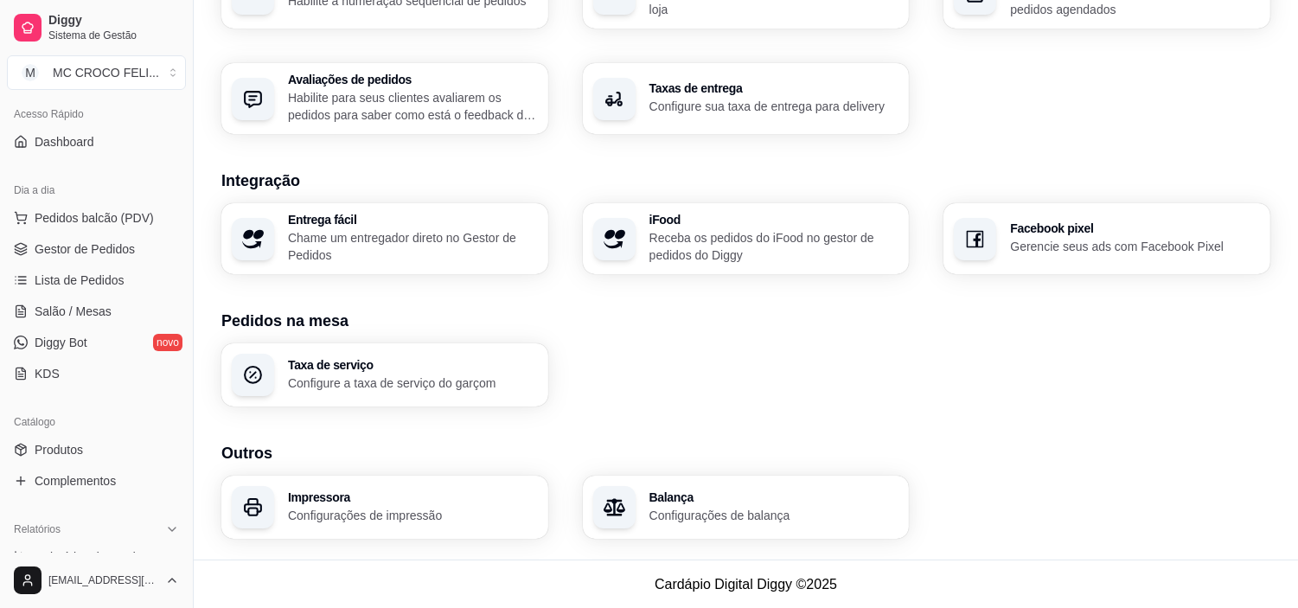
scroll to position [0, 0]
